Goal: Task Accomplishment & Management: Manage account settings

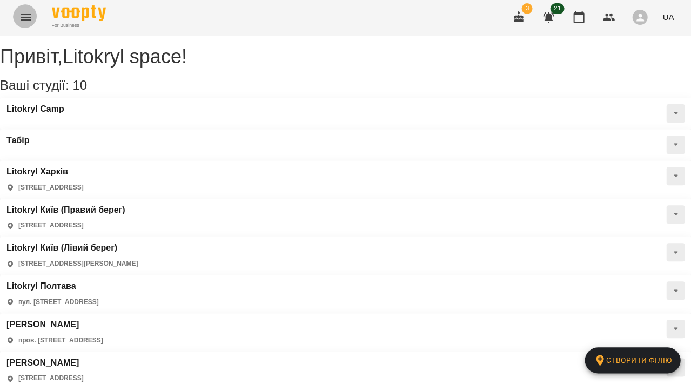
click at [25, 18] on icon "Menu" at bounding box center [25, 17] width 13 height 13
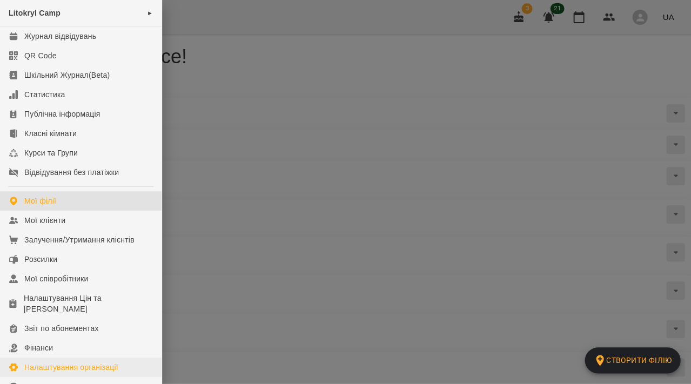
click at [61, 362] on div "Налаштування організації" at bounding box center [71, 367] width 94 height 11
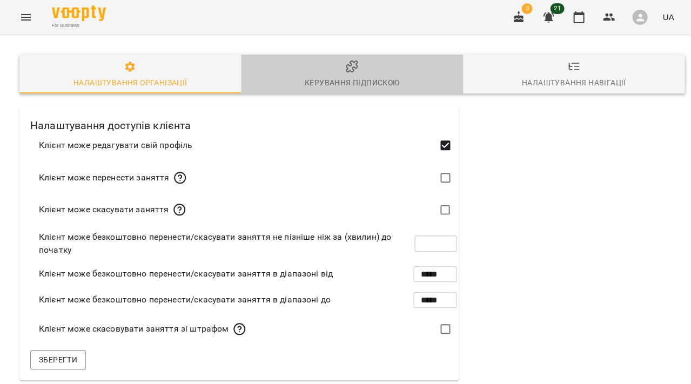
click at [350, 79] on div "Керування підпискою" at bounding box center [352, 82] width 95 height 13
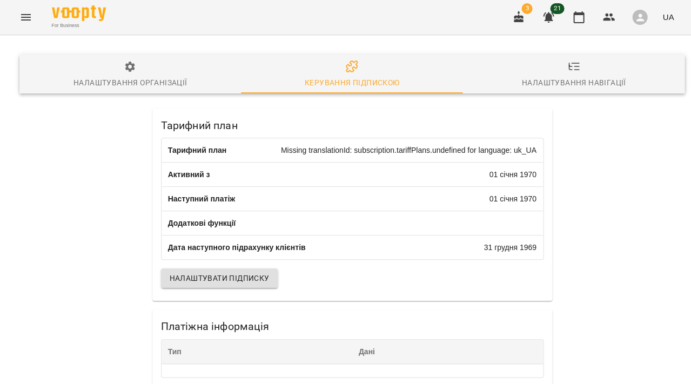
click at [29, 21] on icon "Menu" at bounding box center [25, 17] width 13 height 13
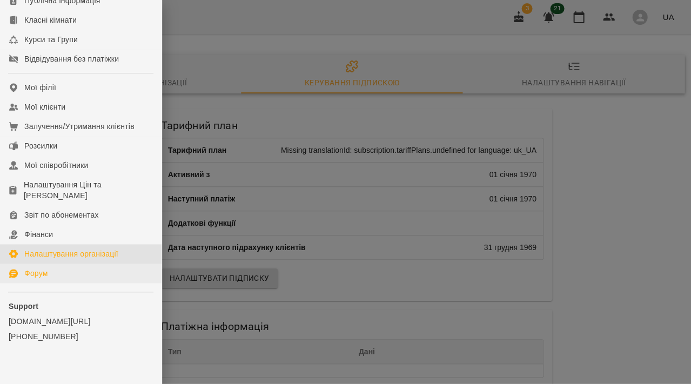
scroll to position [113, 0]
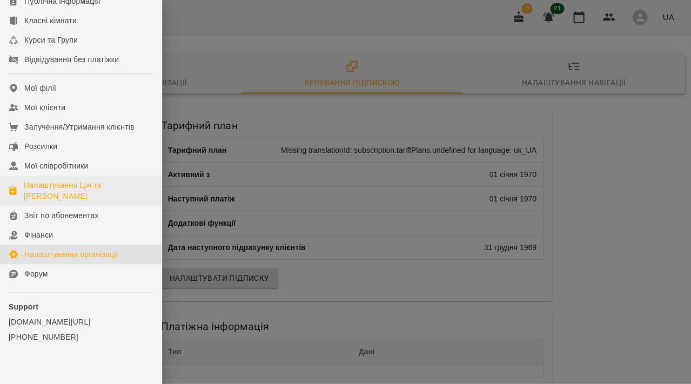
click at [60, 188] on div "Налаштування Цін та [PERSON_NAME]" at bounding box center [88, 191] width 129 height 22
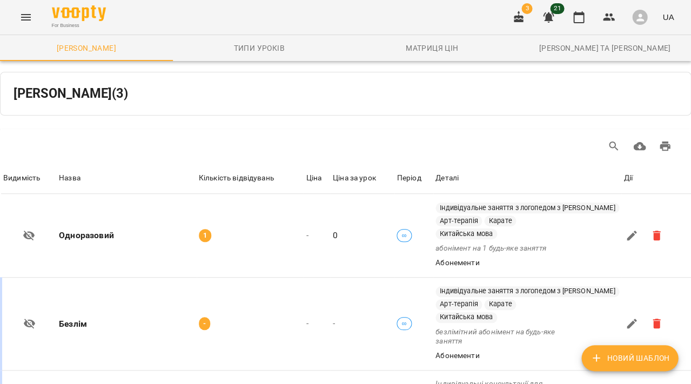
click at [25, 22] on icon "Menu" at bounding box center [25, 17] width 13 height 13
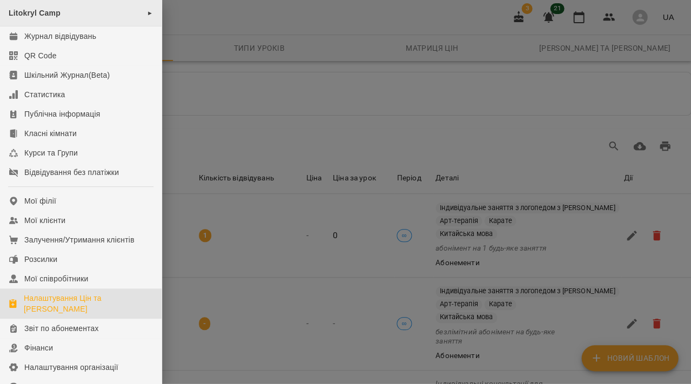
click at [54, 11] on span "Litokryl Camp" at bounding box center [35, 13] width 52 height 9
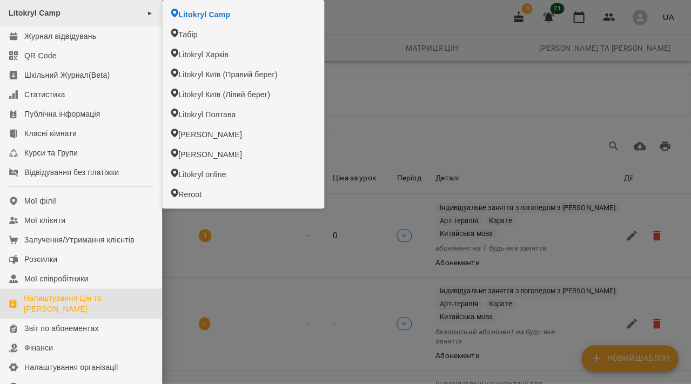
click at [147, 11] on span "►" at bounding box center [150, 13] width 6 height 9
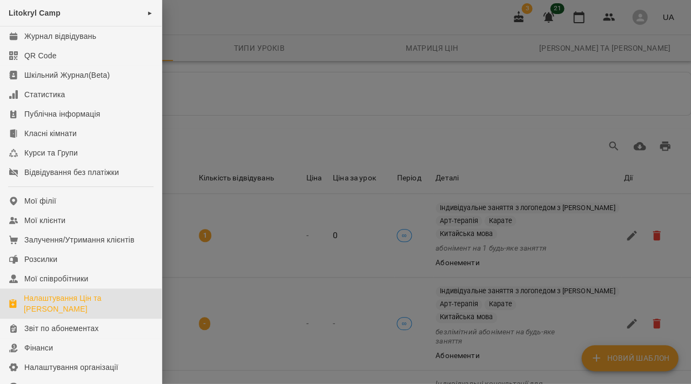
click at [421, 86] on div at bounding box center [345, 192] width 691 height 384
